Goal: Browse casually

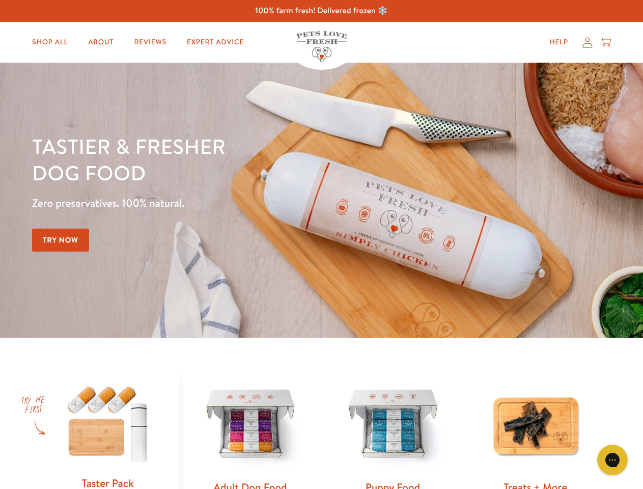
click at [321, 244] on div "Tastier & fresher dog food Zero preservatives. 100% natural. Try Now" at bounding box center [225, 200] width 386 height 134
click at [612, 460] on icon "Open gorgias live chat" at bounding box center [612, 460] width 10 height 10
